Goal: Information Seeking & Learning: Learn about a topic

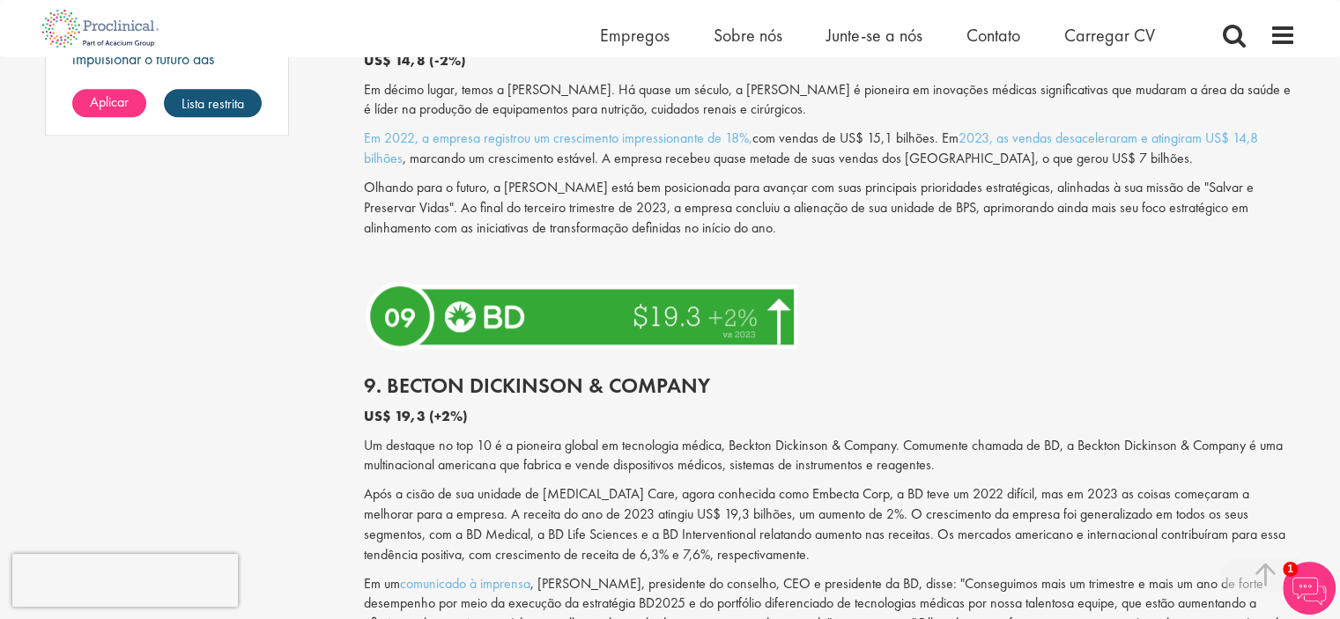
scroll to position [1586, 0]
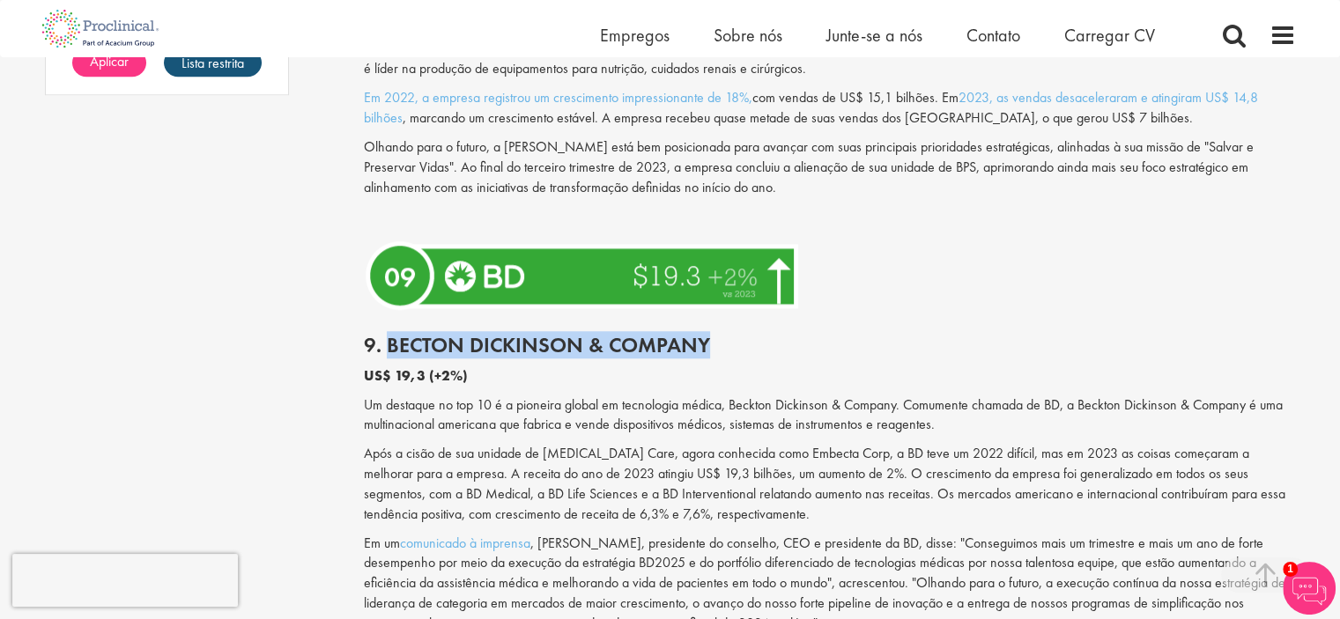
drag, startPoint x: 387, startPoint y: 364, endPoint x: 717, endPoint y: 374, distance: 330.5
click at [717, 357] on h2 "9. Becton Dickinson & Company" at bounding box center [830, 345] width 932 height 23
copy font "Becton Dickinson & Company"
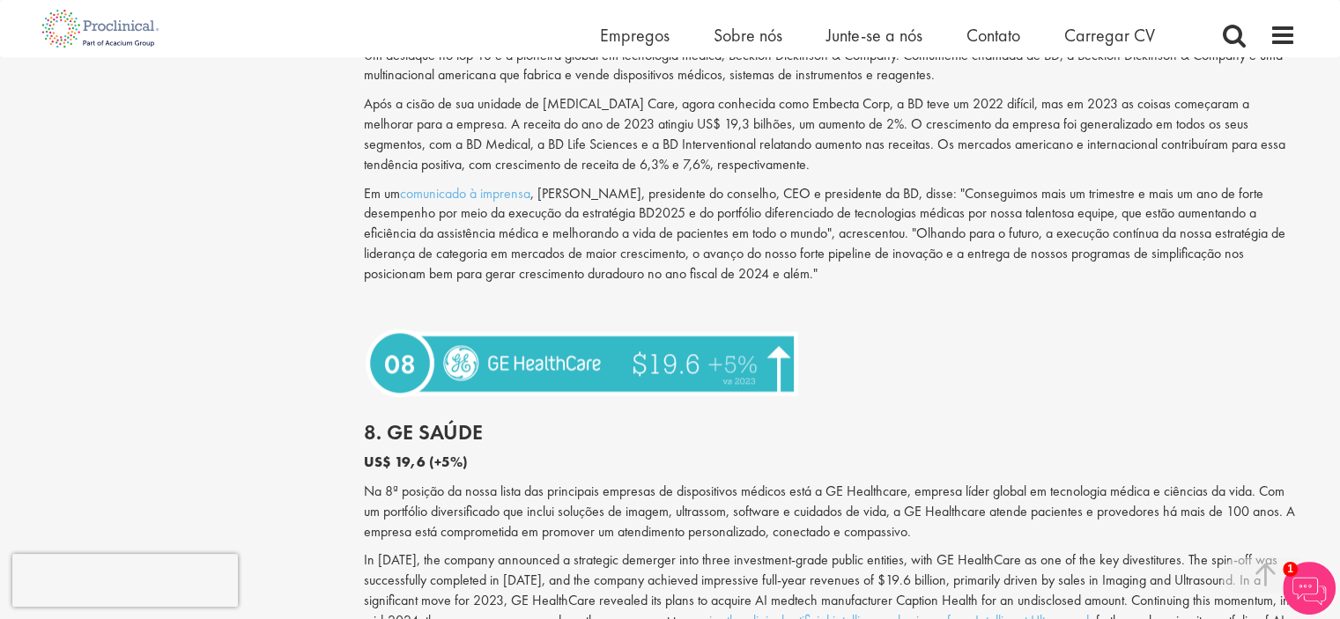
scroll to position [1938, 0]
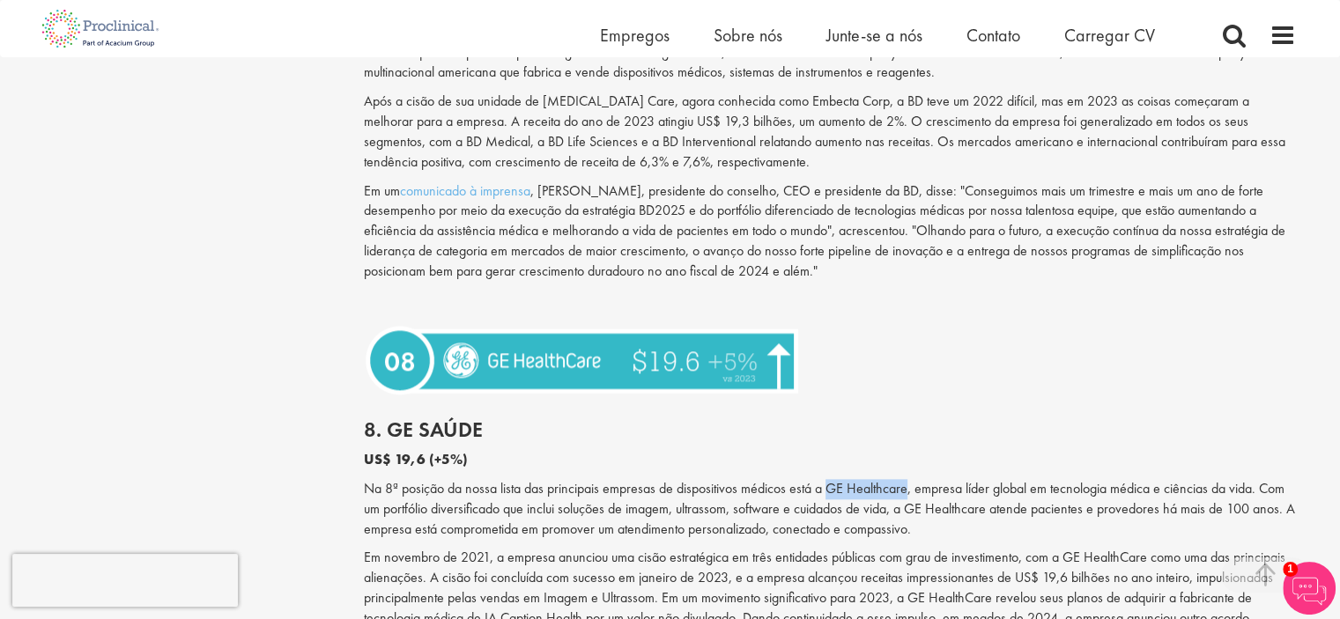
drag, startPoint x: 830, startPoint y: 511, endPoint x: 907, endPoint y: 506, distance: 77.6
click at [907, 506] on font "Na 8ª posição da nossa lista das principais empresas de dispositivos médicos es…" at bounding box center [829, 508] width 931 height 59
copy font "GE Healthcare"
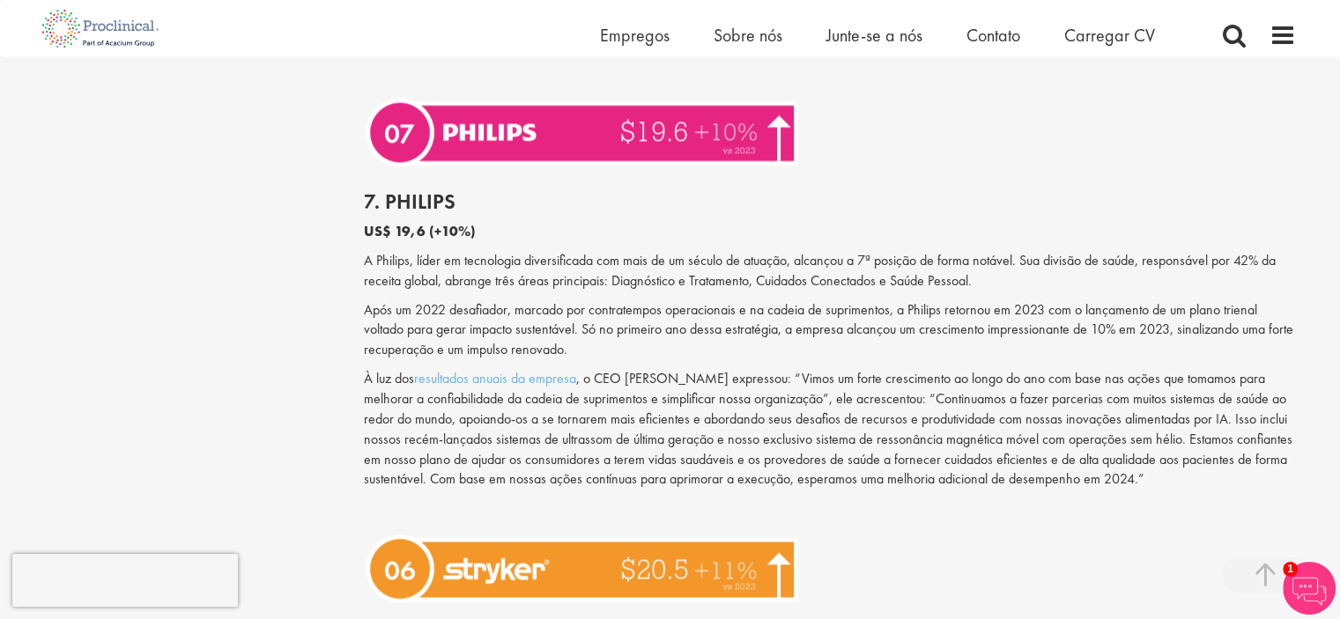
scroll to position [2554, 0]
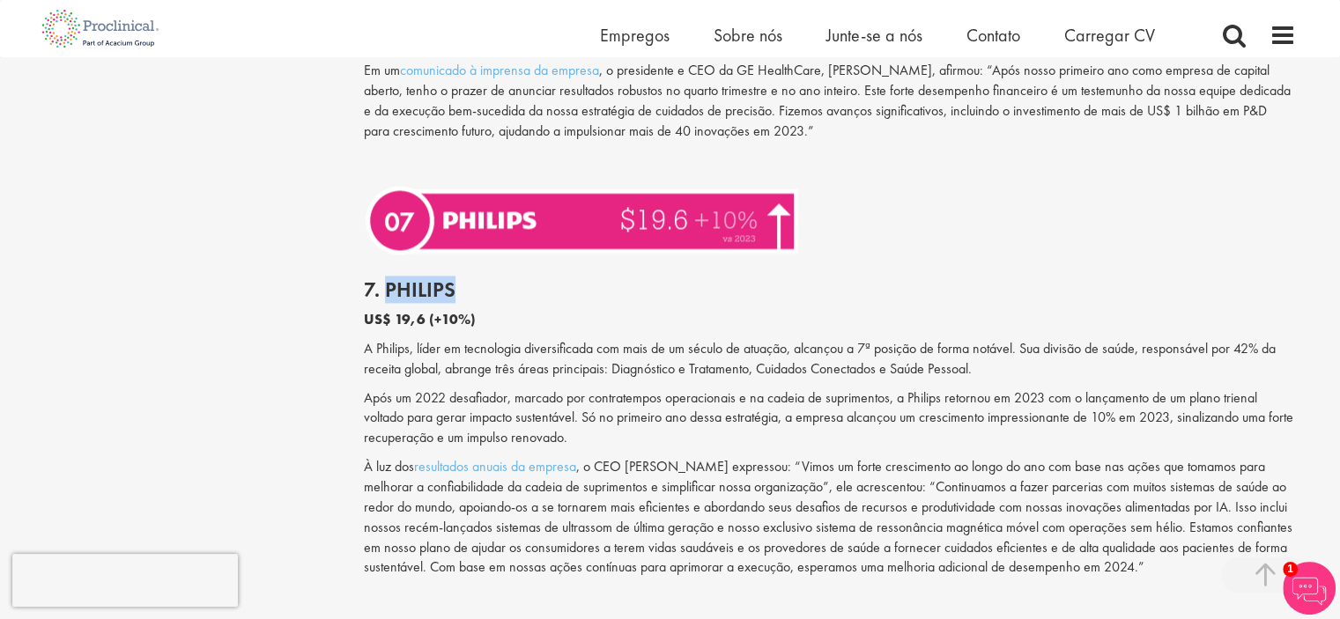
drag, startPoint x: 386, startPoint y: 305, endPoint x: 447, endPoint y: 307, distance: 61.7
click at [447, 303] on font "7. Philips" at bounding box center [410, 289] width 92 height 27
drag, startPoint x: 376, startPoint y: 365, endPoint x: 408, endPoint y: 366, distance: 31.7
click at [408, 366] on font "A Philips, líder em tecnologia diversificada com mais de um século de atuação, …" at bounding box center [820, 358] width 912 height 39
copy font "Philips"
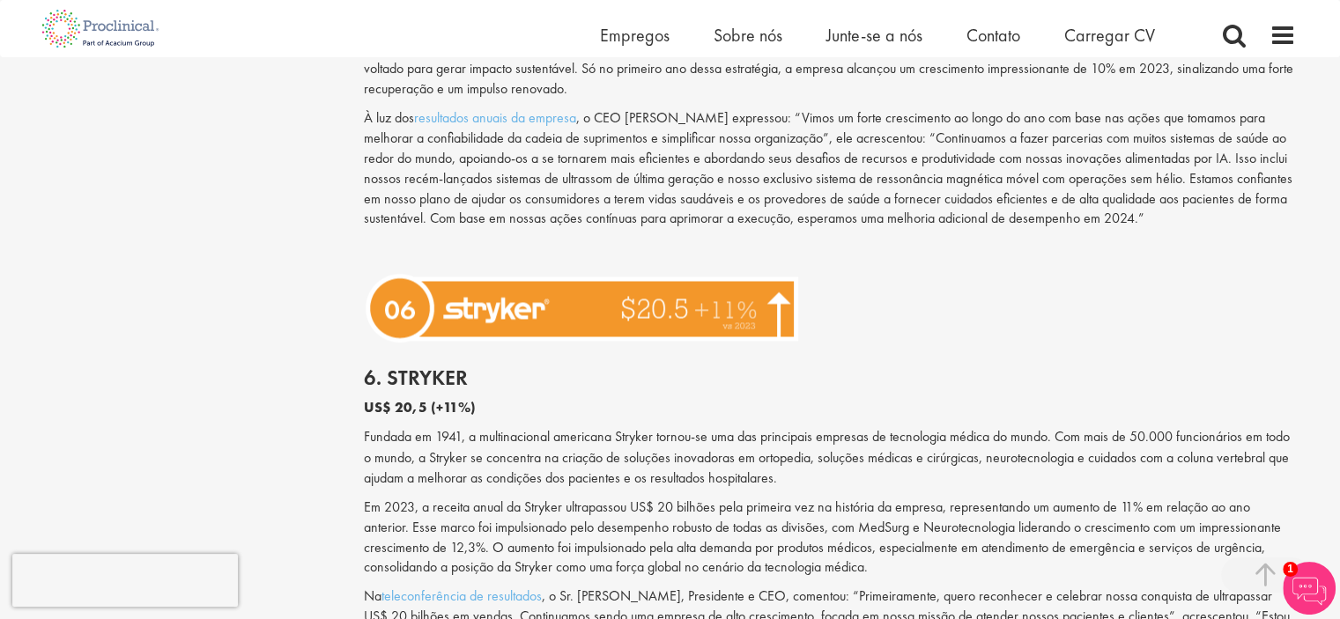
scroll to position [2907, 0]
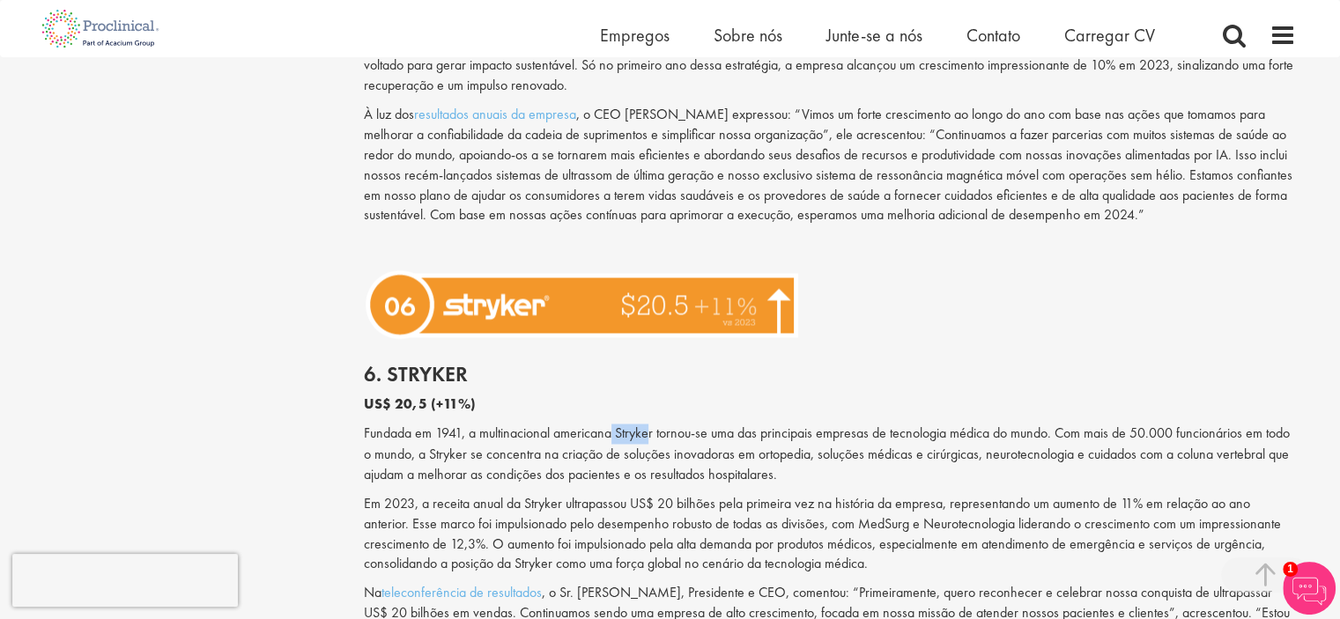
drag, startPoint x: 654, startPoint y: 451, endPoint x: 611, endPoint y: 447, distance: 42.4
click at [611, 447] on font "Fundada em 1941, a multinacional americana Stryker tornou-se uma das principais…" at bounding box center [827, 453] width 926 height 59
click at [659, 453] on font "Fundada em 1941, a multinacional americana Stryker tornou-se uma das principais…" at bounding box center [827, 453] width 926 height 59
drag, startPoint x: 656, startPoint y: 453, endPoint x: 620, endPoint y: 455, distance: 36.2
click at [620, 455] on font "Fundada em 1941, a multinacional americana Stryker tornou-se uma das principais…" at bounding box center [827, 453] width 926 height 59
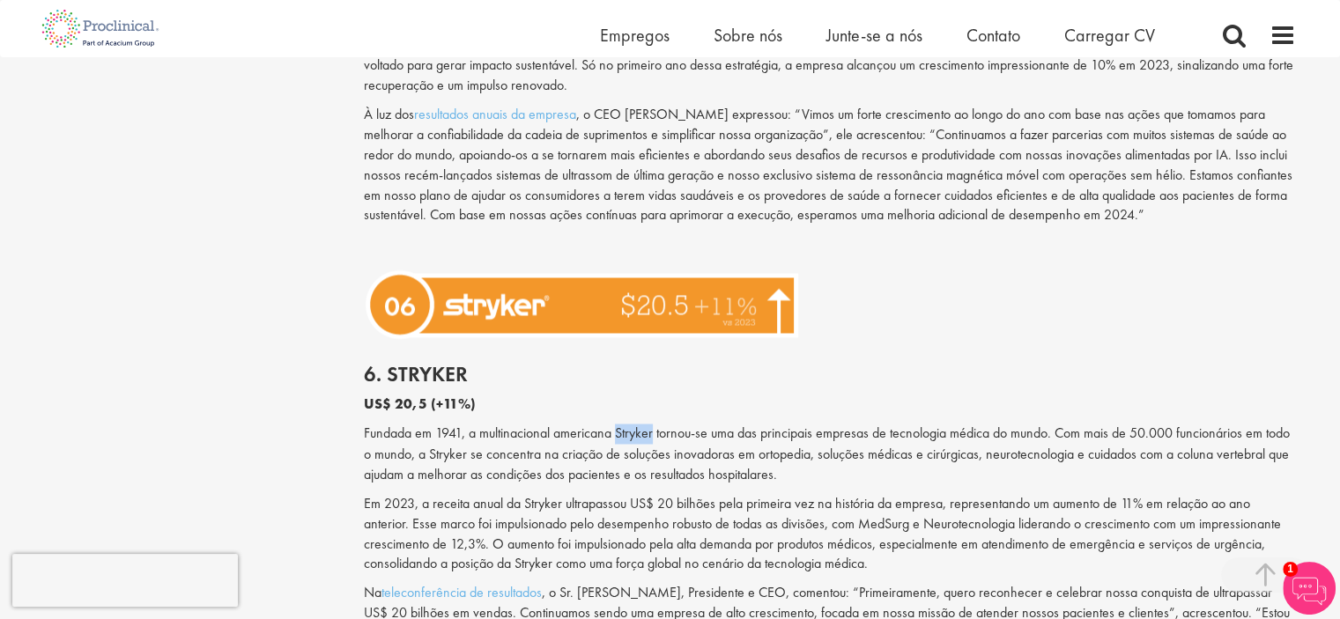
copy font "Stryker"
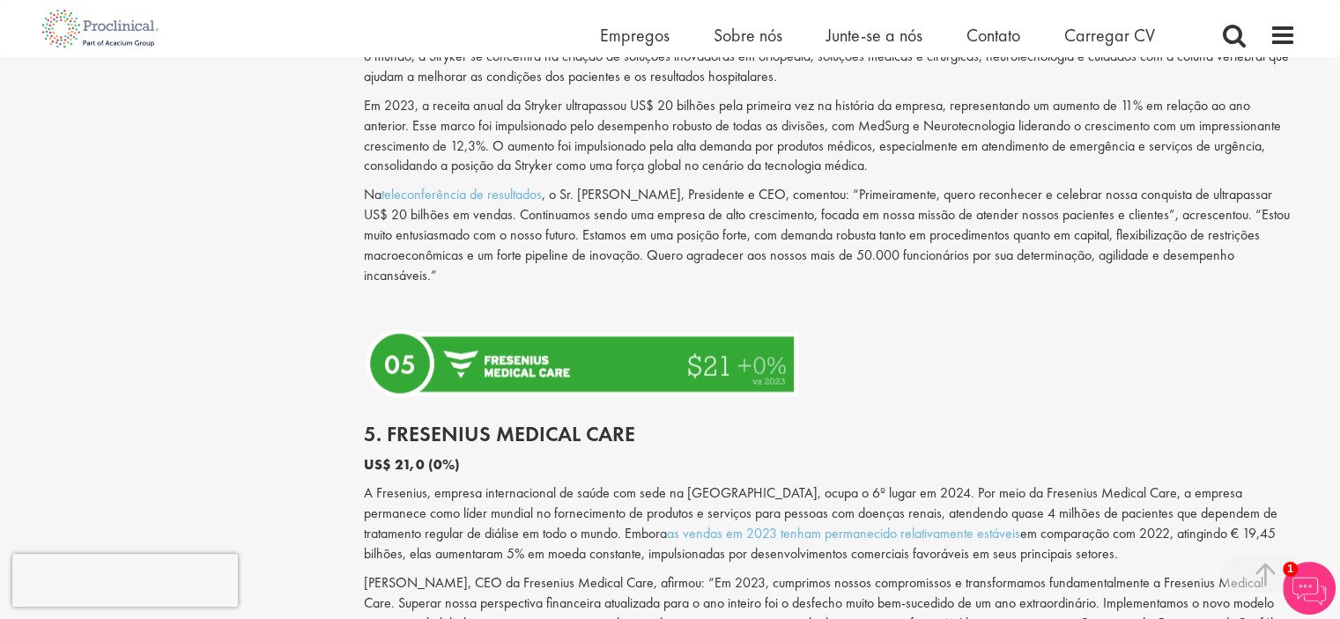
scroll to position [3347, 0]
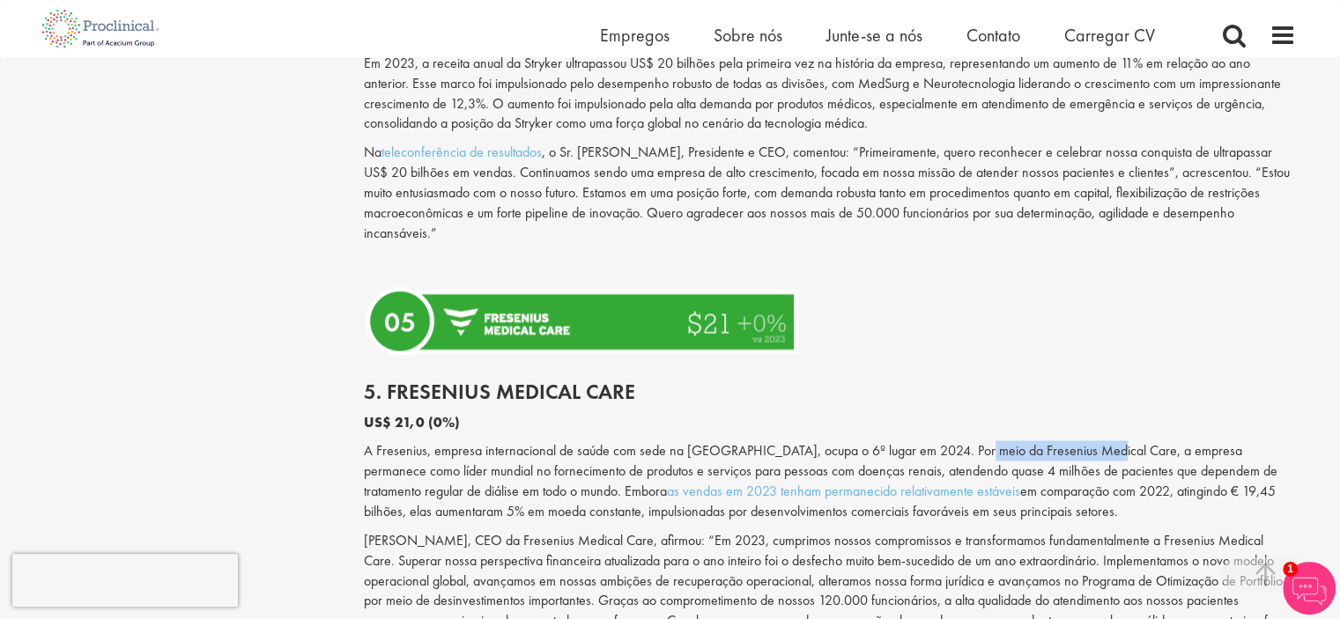
drag, startPoint x: 971, startPoint y: 471, endPoint x: 1097, endPoint y: 468, distance: 126.0
click at [1097, 468] on font "A Fresenius, empresa internacional de saúde com sede na [GEOGRAPHIC_DATA], ocup…" at bounding box center [820, 469] width 913 height 59
copy font "Fresenius Medical Care"
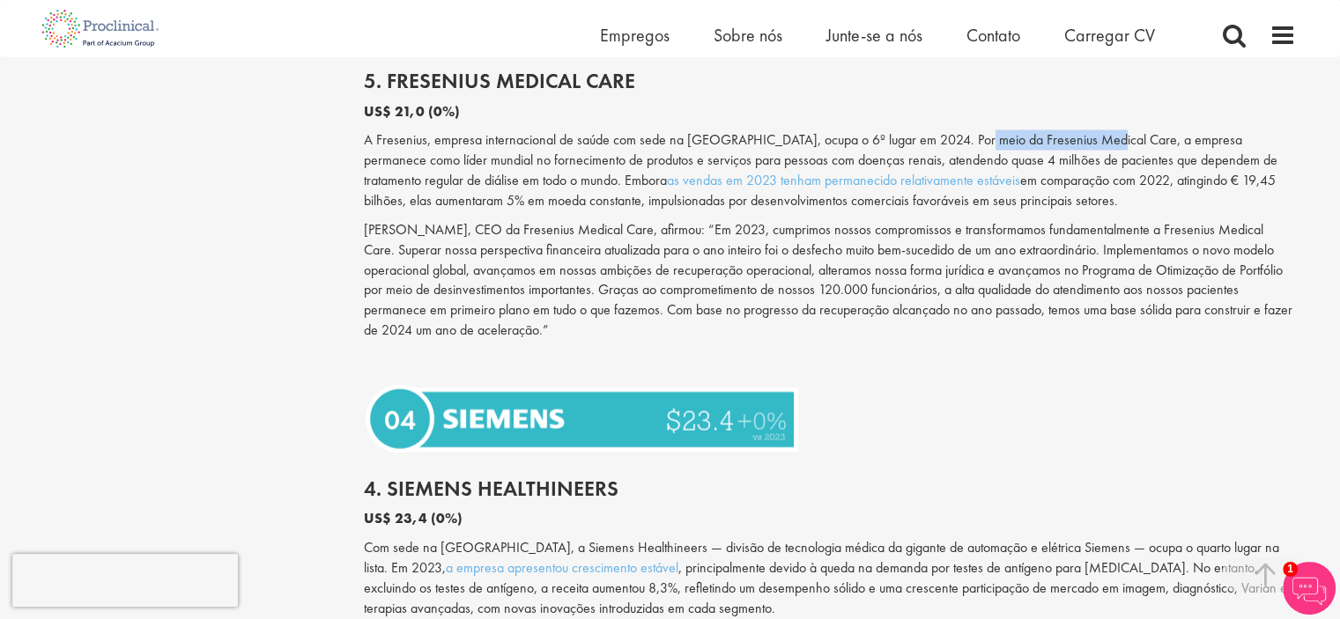
scroll to position [3700, 0]
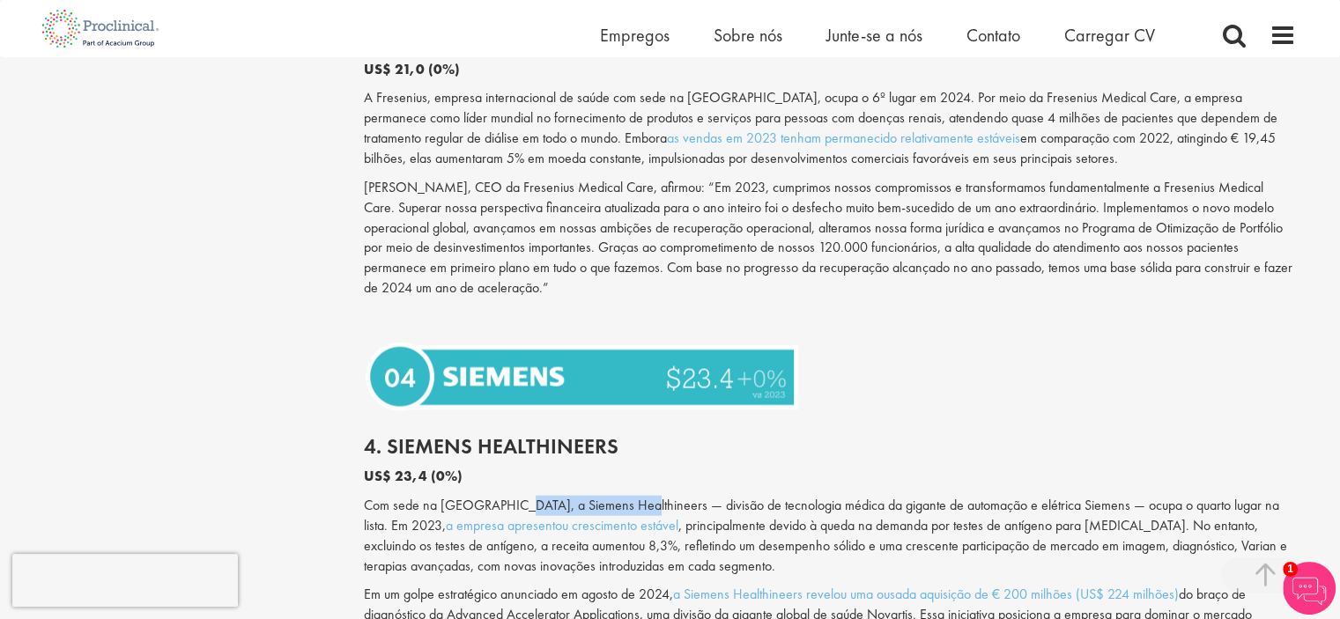
drag, startPoint x: 513, startPoint y: 521, endPoint x: 629, endPoint y: 524, distance: 116.3
click at [629, 524] on font "Com sede na [GEOGRAPHIC_DATA], a Siemens Healthineers — divisão de tecnologia m…" at bounding box center [821, 515] width 915 height 39
copy font "Siemens Healthineers"
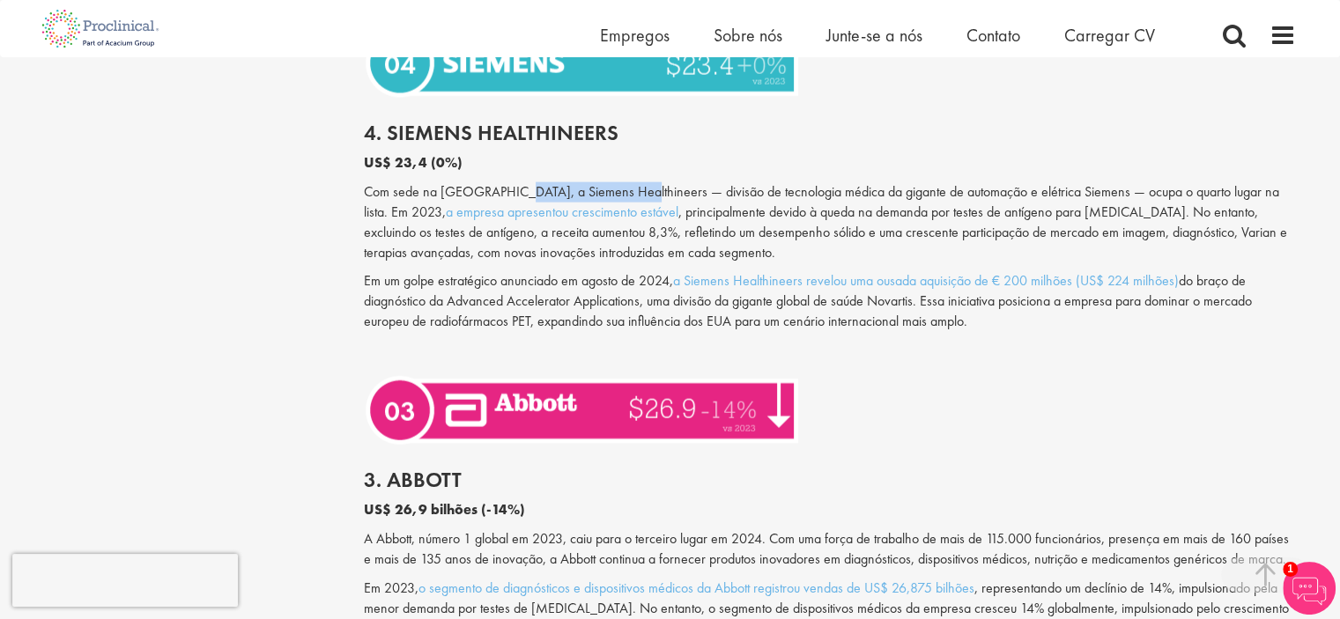
scroll to position [4052, 0]
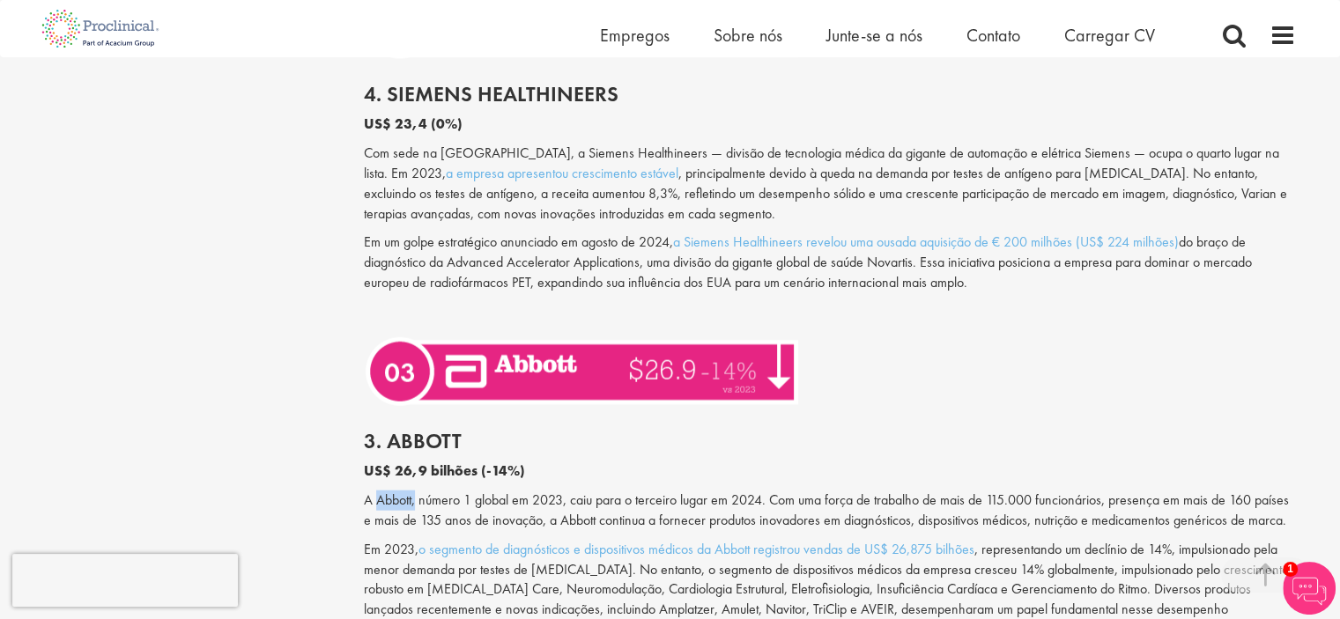
drag, startPoint x: 376, startPoint y: 520, endPoint x: 415, endPoint y: 524, distance: 39.0
click at [415, 524] on font "A Abbott, número 1 global em 2023, caiu para o terceiro lugar em 2024. Com uma …" at bounding box center [826, 510] width 925 height 39
copy font "[PERSON_NAME],"
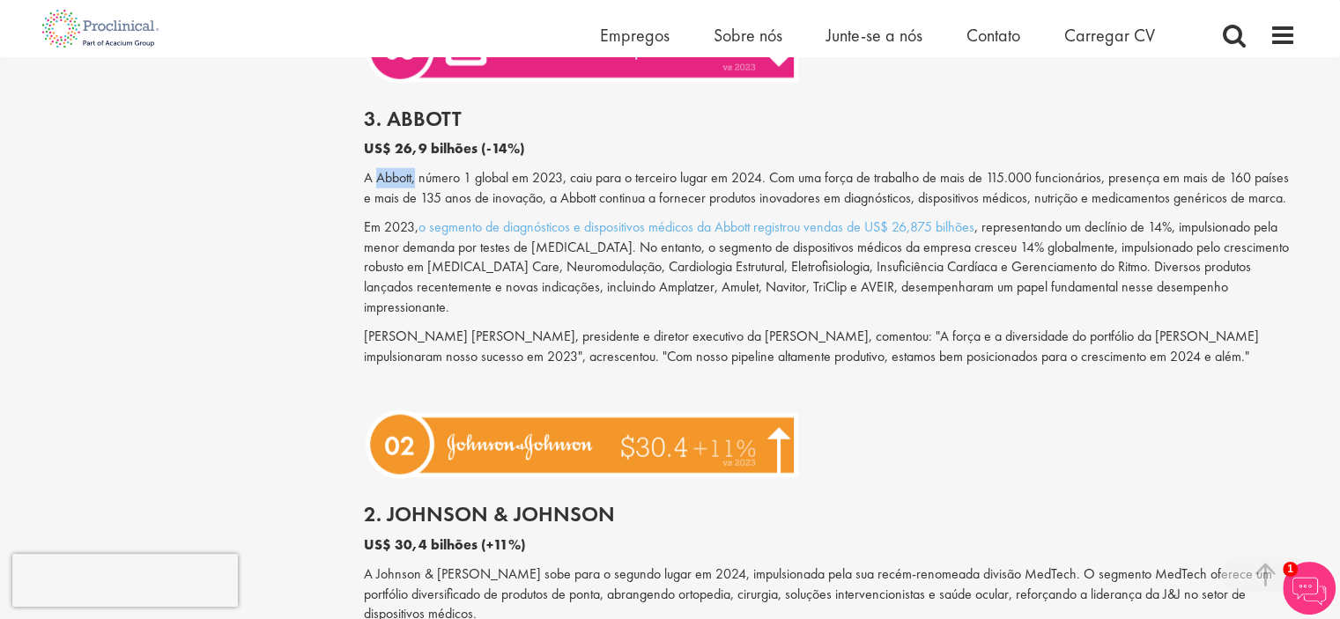
scroll to position [4404, 0]
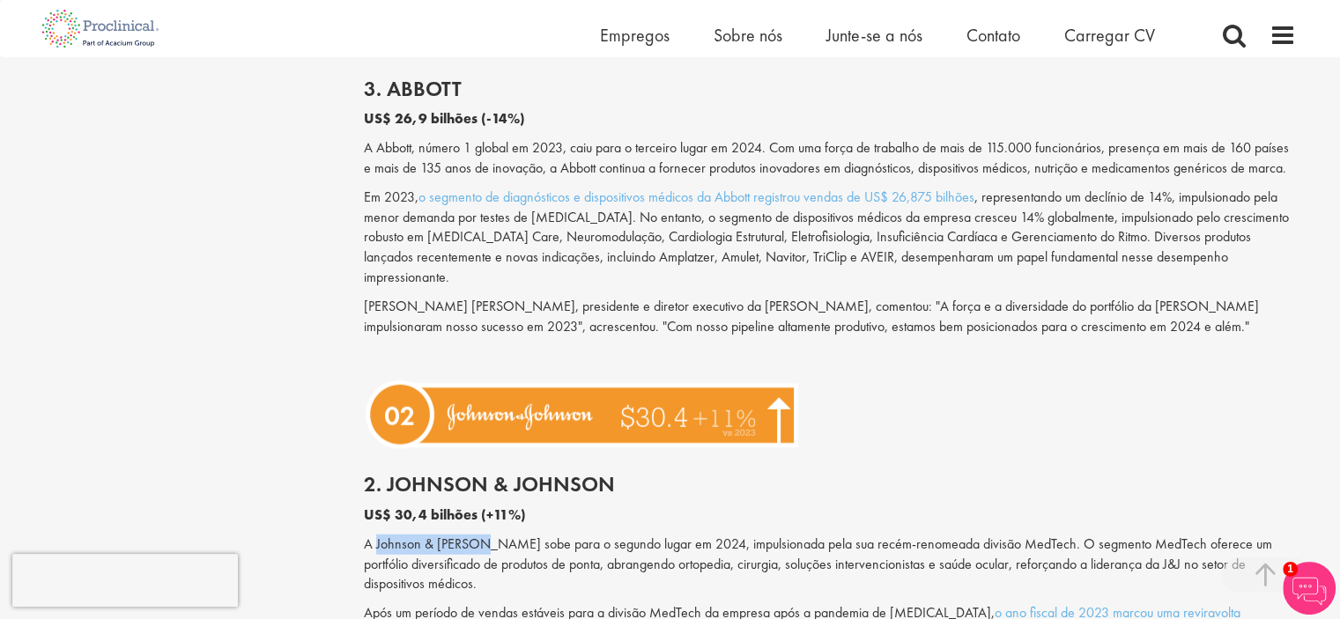
drag, startPoint x: 376, startPoint y: 542, endPoint x: 480, endPoint y: 552, distance: 104.5
click at [480, 552] on font "A Johnson & [PERSON_NAME] sobe para o segundo lugar em 2024, impulsionada pela …" at bounding box center [818, 564] width 908 height 59
copy font "Johnson & Johnson"
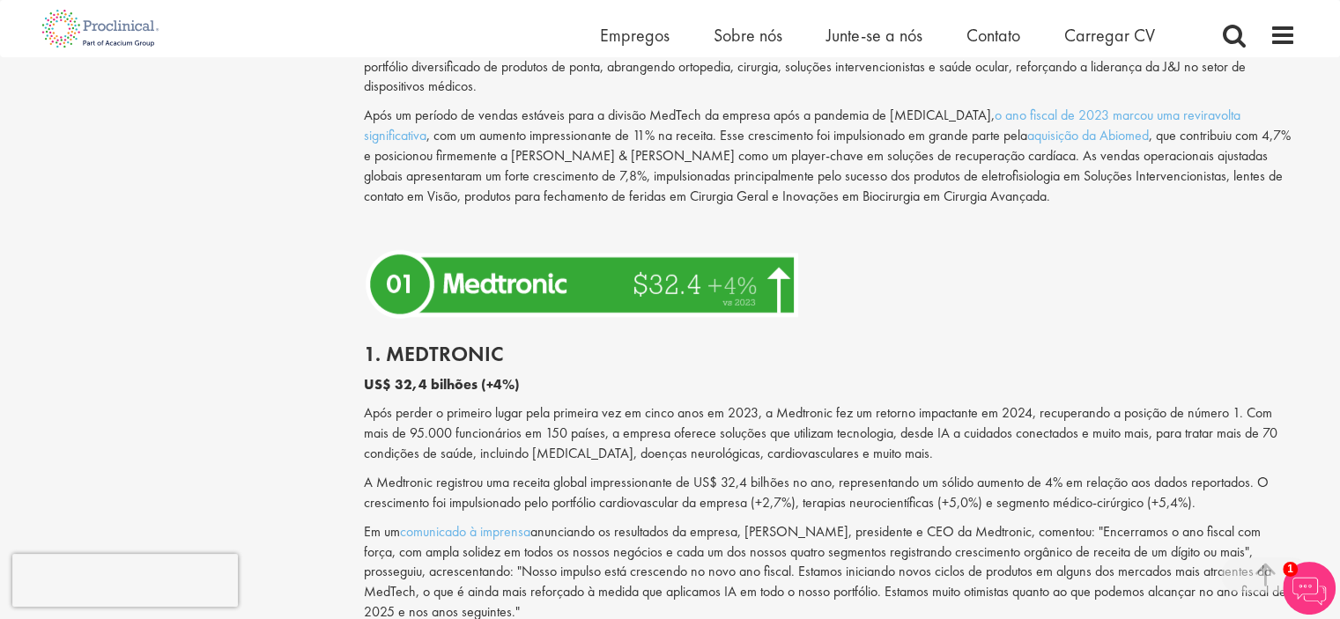
scroll to position [4933, 0]
